Goal: Book appointment/travel/reservation

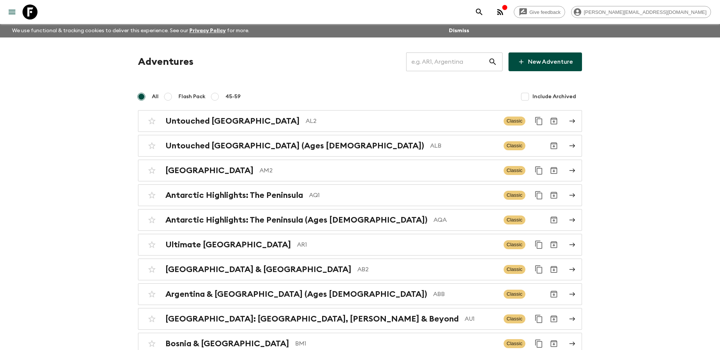
click at [456, 64] on input "text" at bounding box center [447, 61] width 82 height 21
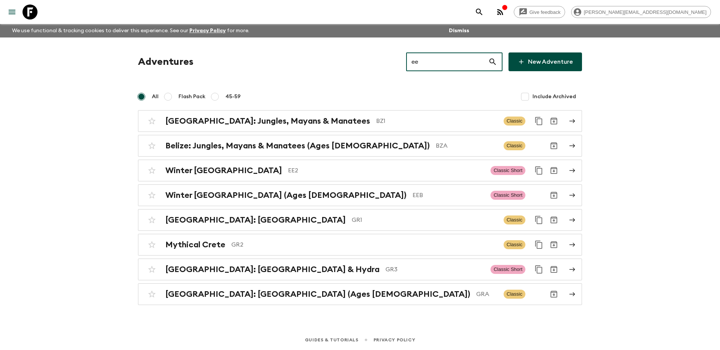
type input "ee2"
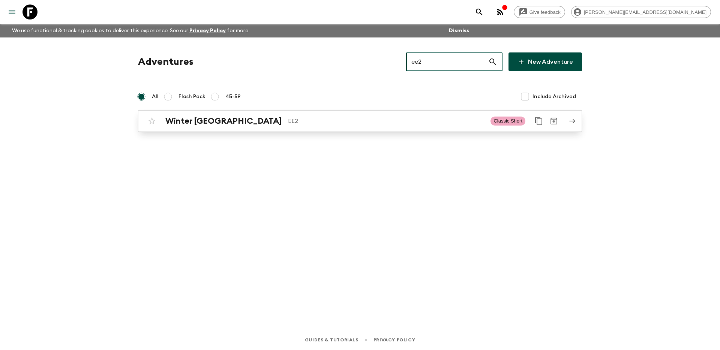
click at [355, 118] on p "EE2" at bounding box center [386, 121] width 196 height 9
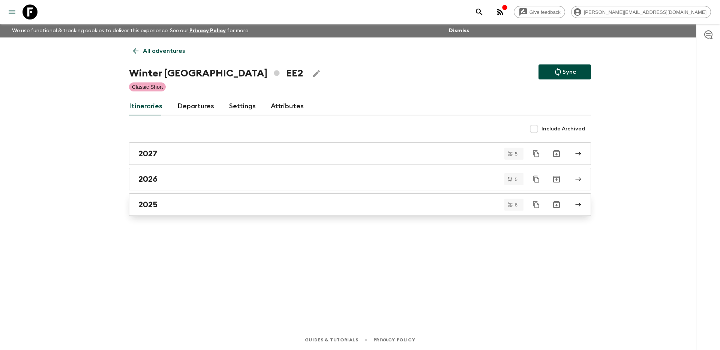
click at [282, 206] on div "2025" at bounding box center [352, 205] width 429 height 10
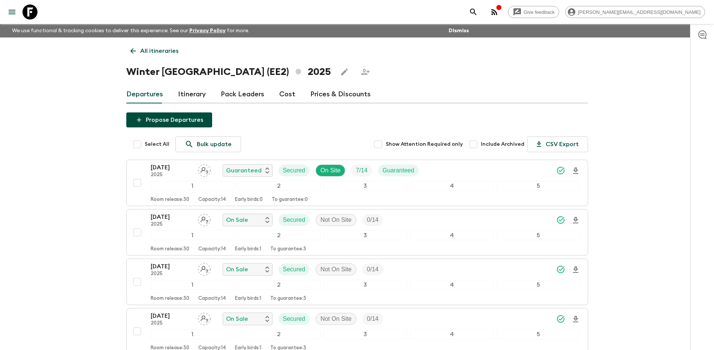
click at [171, 49] on p "All itineraries" at bounding box center [159, 50] width 38 height 9
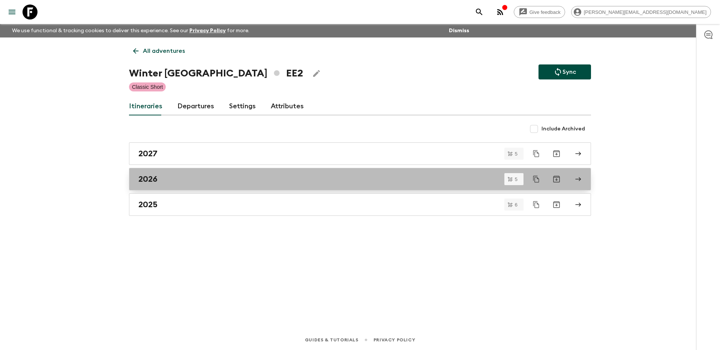
click at [264, 185] on link "2026" at bounding box center [360, 179] width 462 height 22
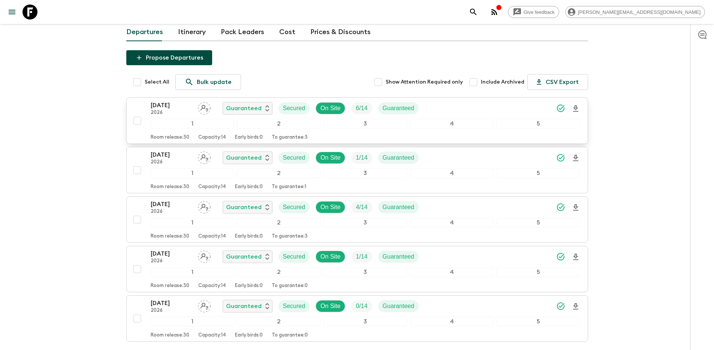
scroll to position [115, 0]
